Goal: Information Seeking & Learning: Learn about a topic

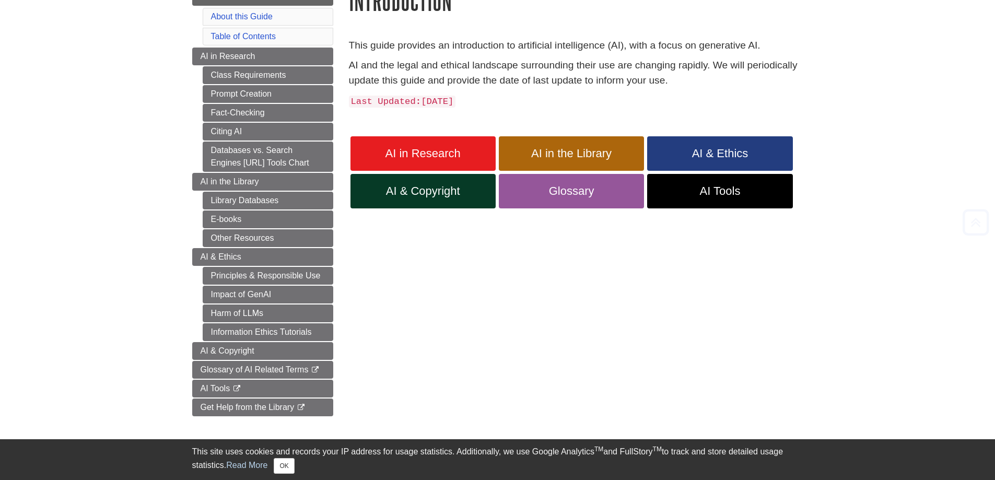
scroll to position [157, 0]
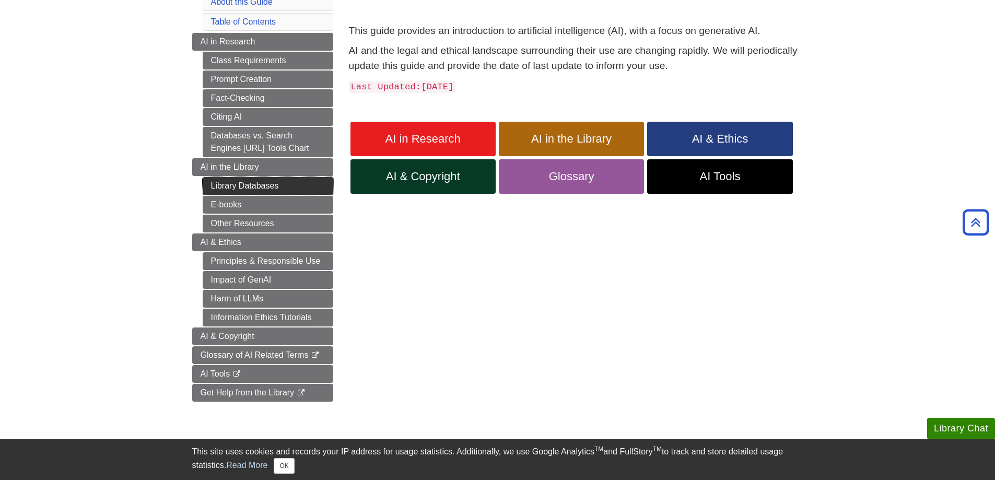
click at [242, 186] on link "Library Databases" at bounding box center [268, 186] width 131 height 18
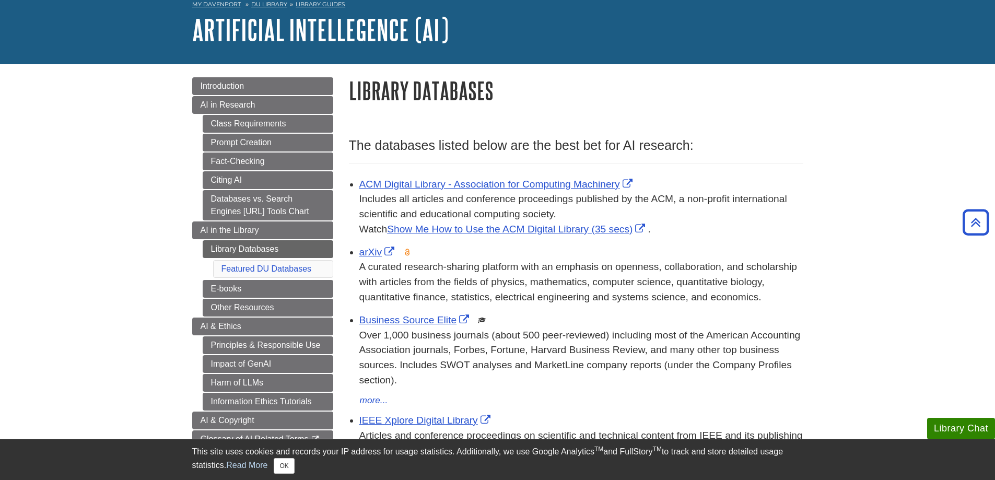
scroll to position [52, 0]
click at [252, 106] on span "AI in Research" at bounding box center [228, 105] width 55 height 9
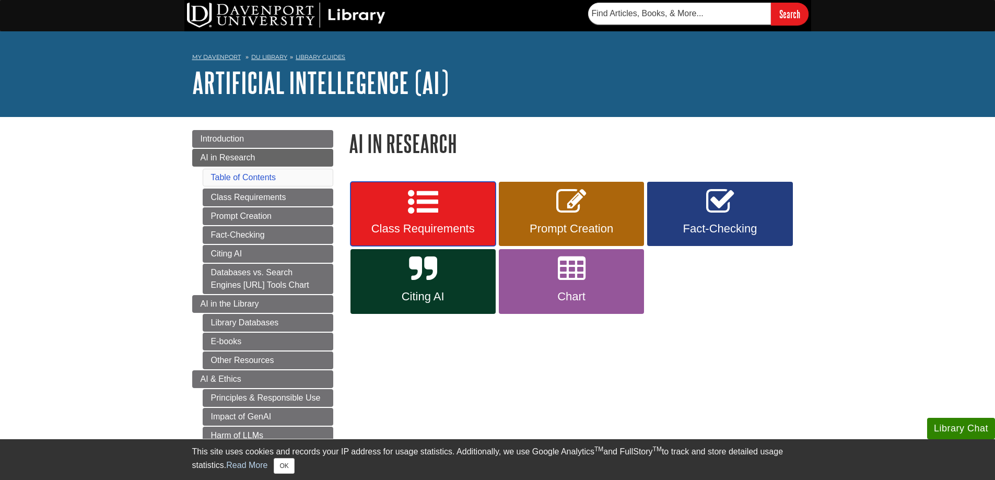
click at [406, 198] on link "Class Requirements" at bounding box center [422, 214] width 145 height 65
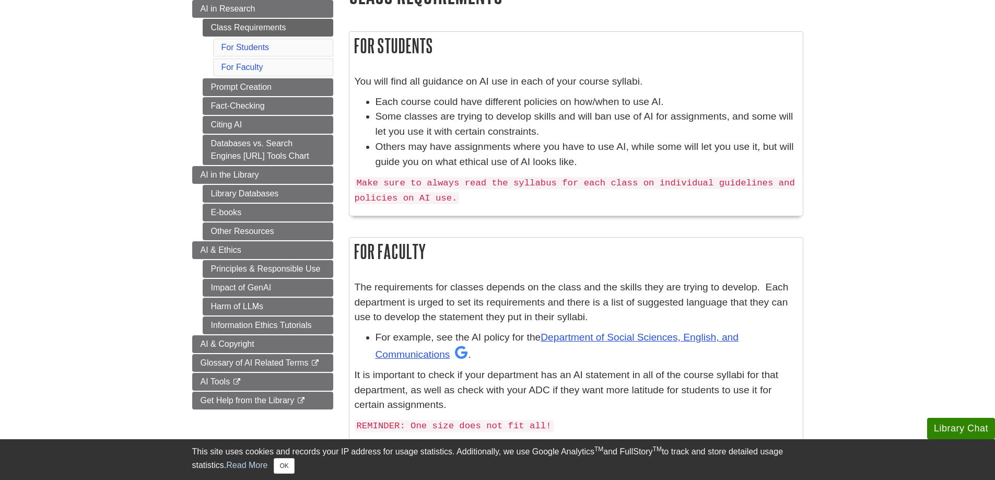
scroll to position [209, 0]
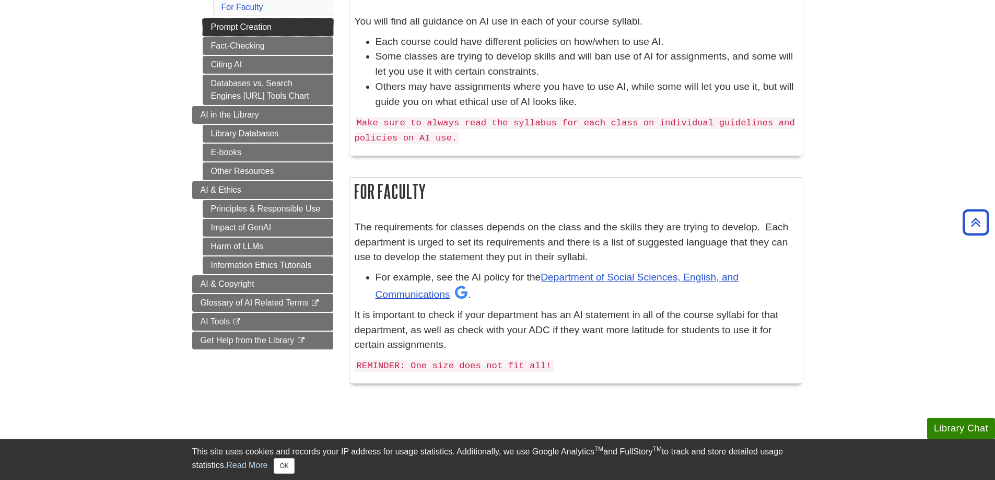
click at [234, 28] on link "Prompt Creation" at bounding box center [268, 27] width 131 height 18
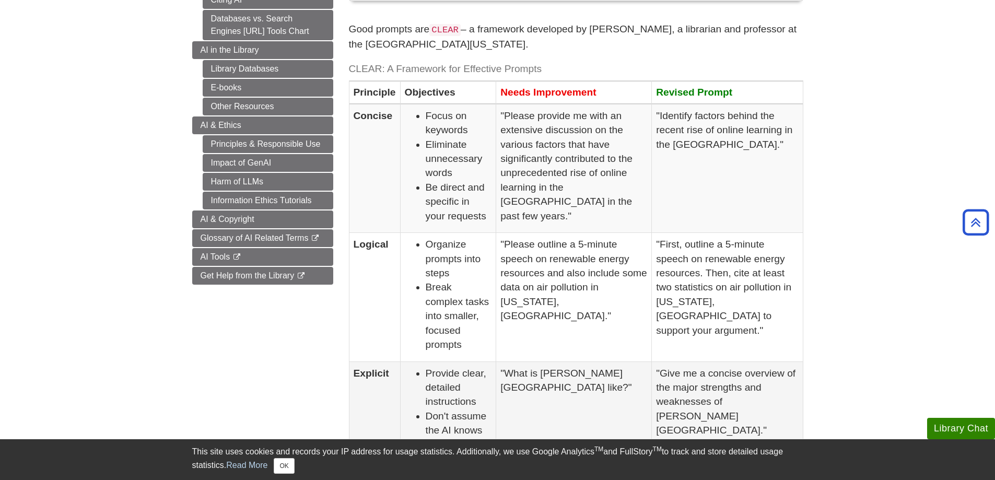
scroll to position [52, 0]
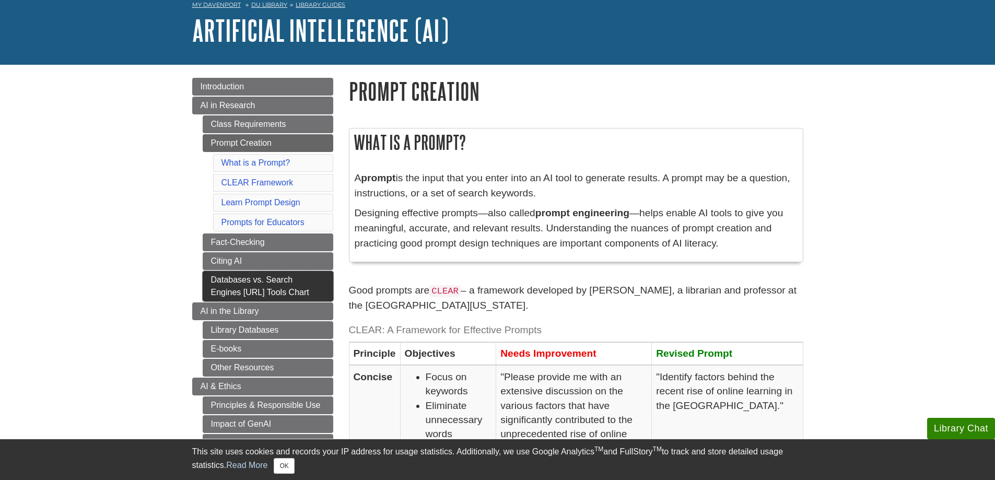
click at [262, 286] on link "Databases vs. Search Engines [URL] Tools Chart" at bounding box center [268, 286] width 131 height 30
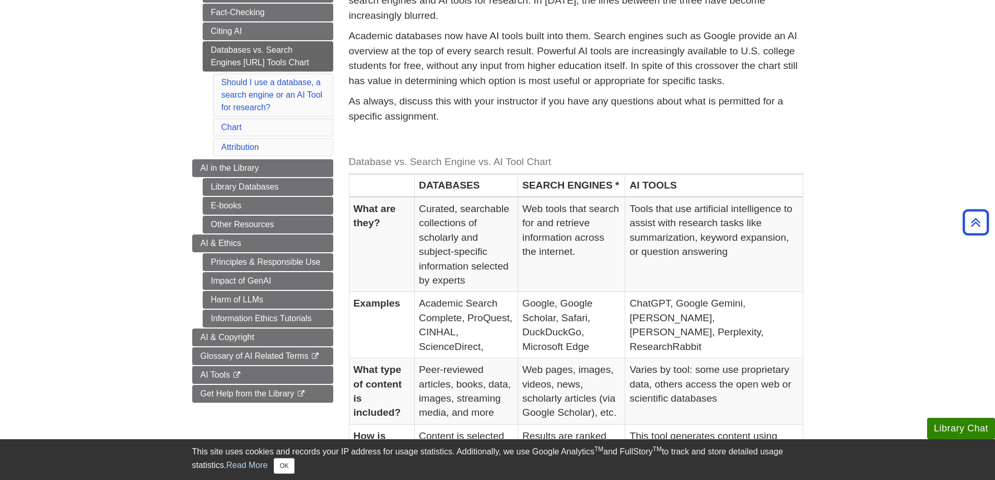
scroll to position [129, 0]
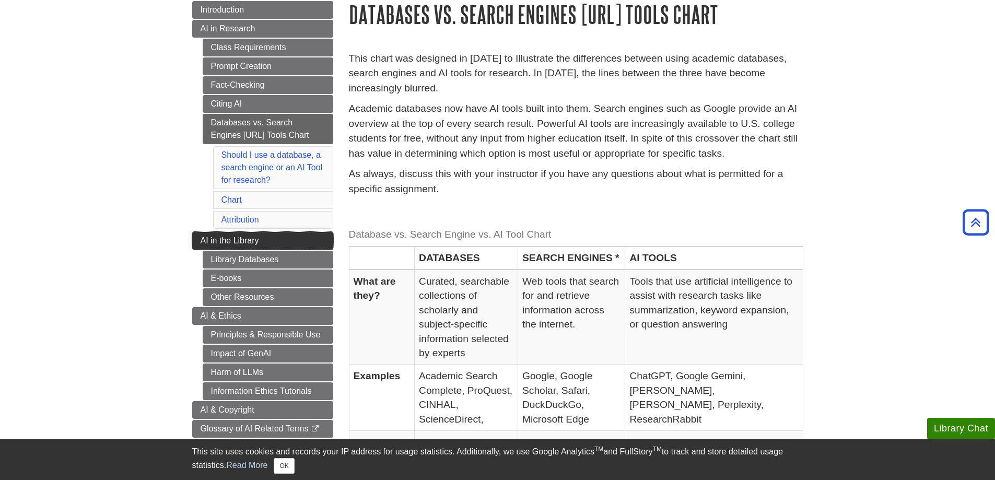
click at [234, 242] on span "AI in the Library" at bounding box center [230, 240] width 58 height 9
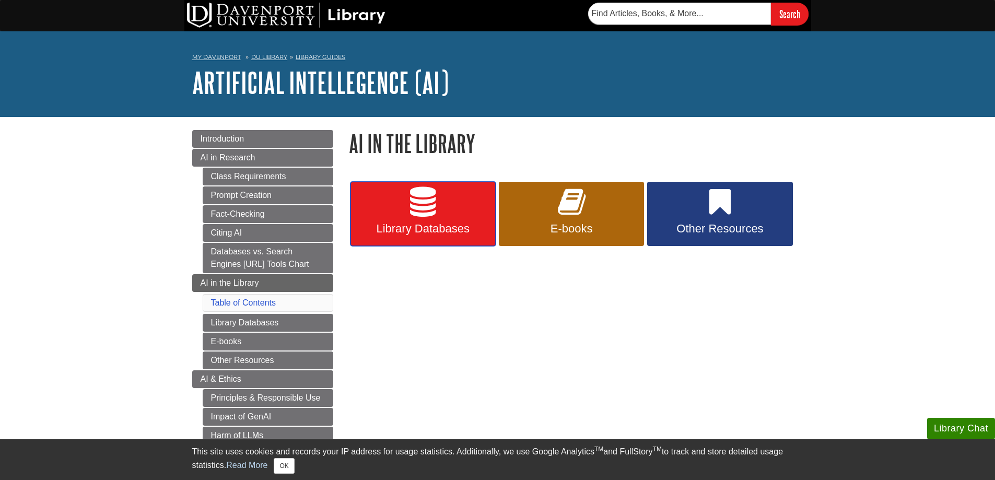
click at [430, 226] on span "Library Databases" at bounding box center [423, 229] width 130 height 14
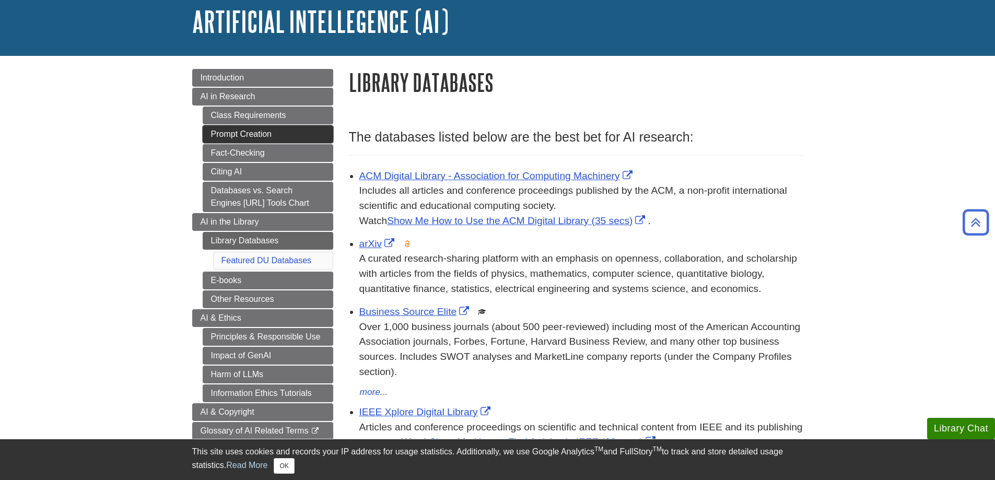
scroll to position [52, 0]
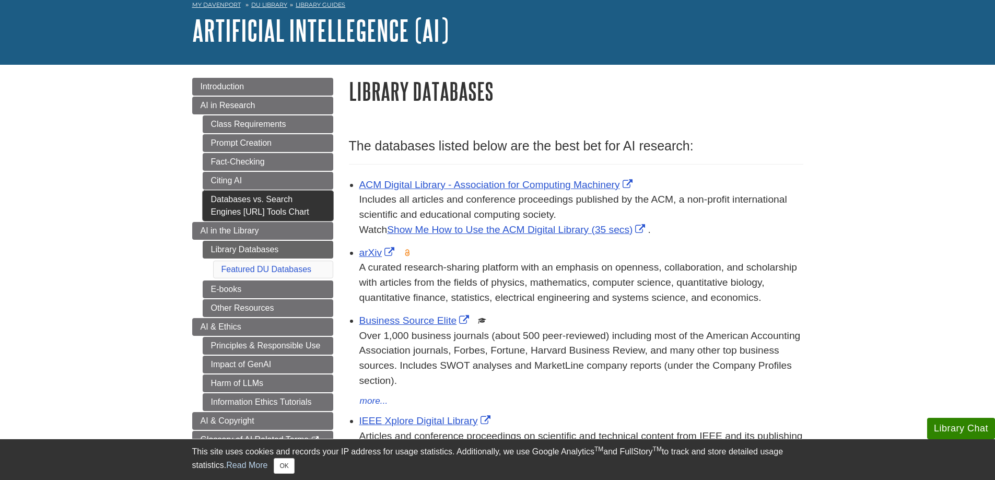
click at [257, 206] on link "Databases vs. Search Engines [URL] Tools Chart" at bounding box center [268, 206] width 131 height 30
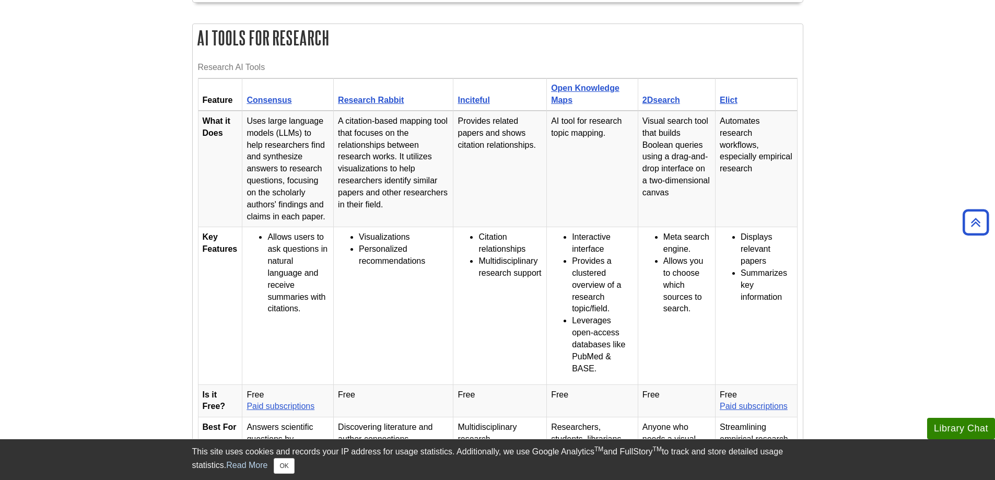
scroll to position [679, 0]
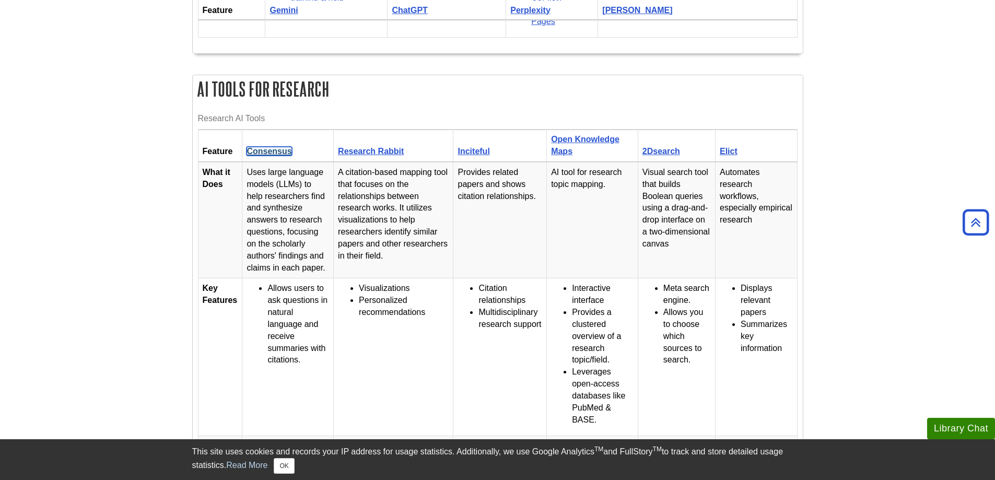
click at [267, 149] on link "Consensus" at bounding box center [268, 151] width 45 height 9
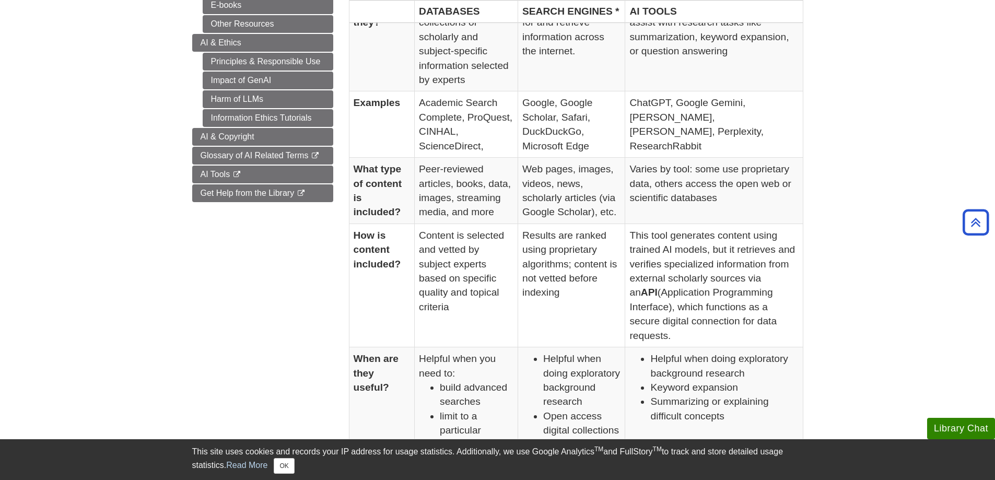
scroll to position [286, 0]
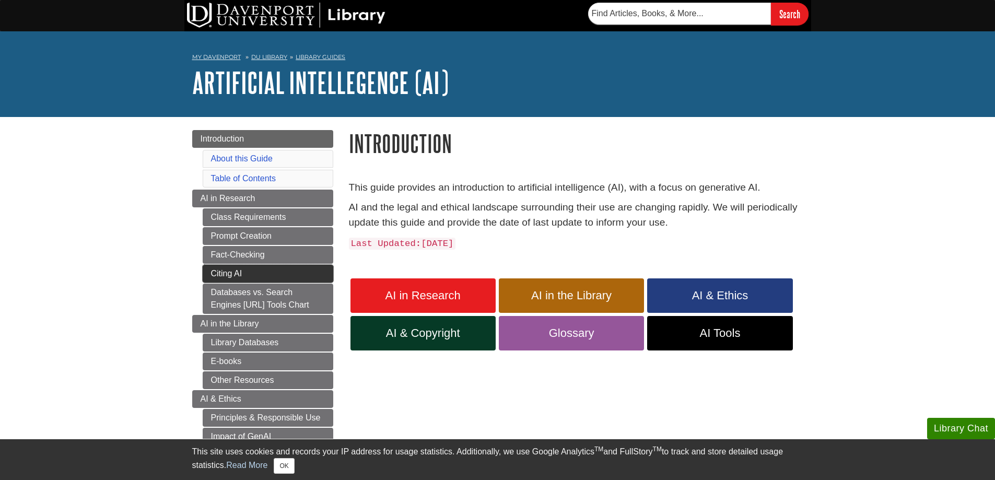
click at [225, 272] on link "Citing AI" at bounding box center [268, 274] width 131 height 18
